Goal: Task Accomplishment & Management: Manage account settings

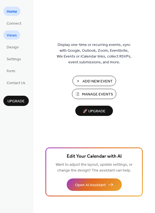
click at [13, 37] on span "Views" at bounding box center [12, 36] width 10 height 6
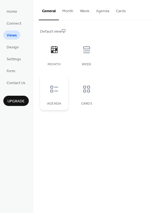
click at [50, 88] on icon at bounding box center [54, 89] width 9 height 9
click at [71, 14] on button "Month" at bounding box center [68, 10] width 18 height 20
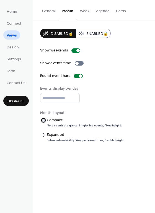
click at [68, 124] on div "More events at a glance. Single-line events, fixed height." at bounding box center [84, 126] width 75 height 4
click at [86, 11] on button "Week" at bounding box center [85, 10] width 16 height 20
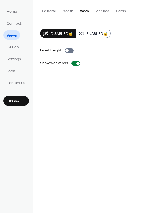
click at [100, 13] on button "Agenda" at bounding box center [103, 10] width 20 height 20
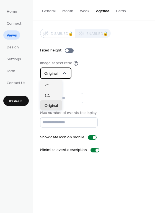
click at [62, 73] on icon at bounding box center [65, 74] width 6 height 6
click at [108, 68] on div "Image aspect ratio Original" at bounding box center [94, 69] width 108 height 19
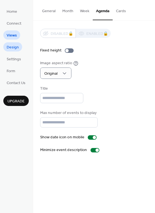
click at [16, 48] on span "Design" at bounding box center [13, 48] width 12 height 6
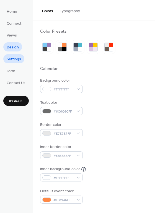
click at [15, 61] on span "Settings" at bounding box center [14, 60] width 14 height 6
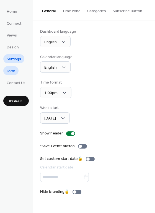
click at [14, 73] on span "Form" at bounding box center [11, 71] width 9 height 6
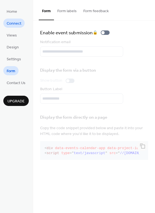
click at [19, 23] on span "Connect" at bounding box center [14, 24] width 15 height 6
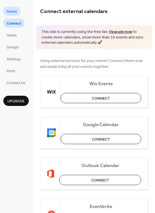
click at [8, 11] on span "Home" at bounding box center [12, 12] width 11 height 6
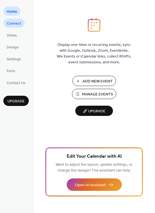
click at [12, 24] on span "Connect" at bounding box center [14, 24] width 15 height 6
